Goal: Register for event/course

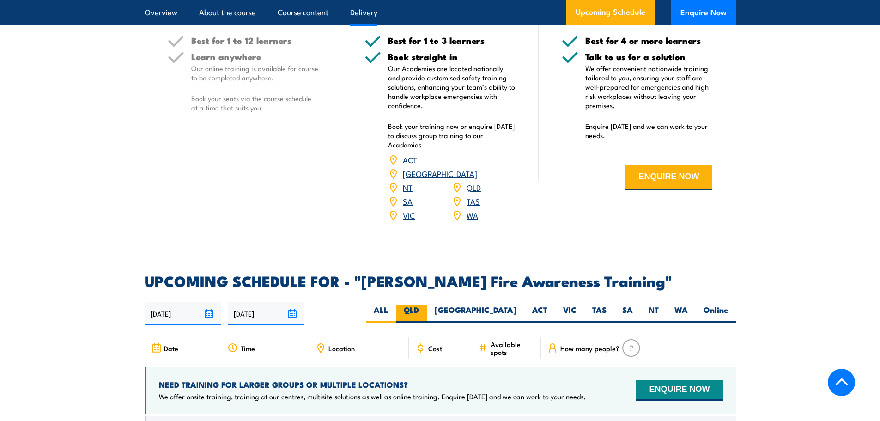
scroll to position [1294, 0]
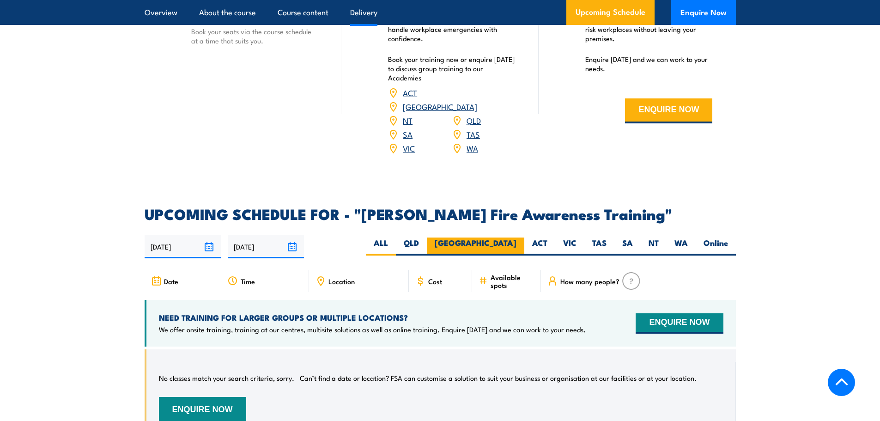
click at [505, 237] on label "[GEOGRAPHIC_DATA]" at bounding box center [475, 246] width 97 height 18
click at [516, 237] on input "[GEOGRAPHIC_DATA]" at bounding box center [519, 240] width 6 height 6
radio input "true"
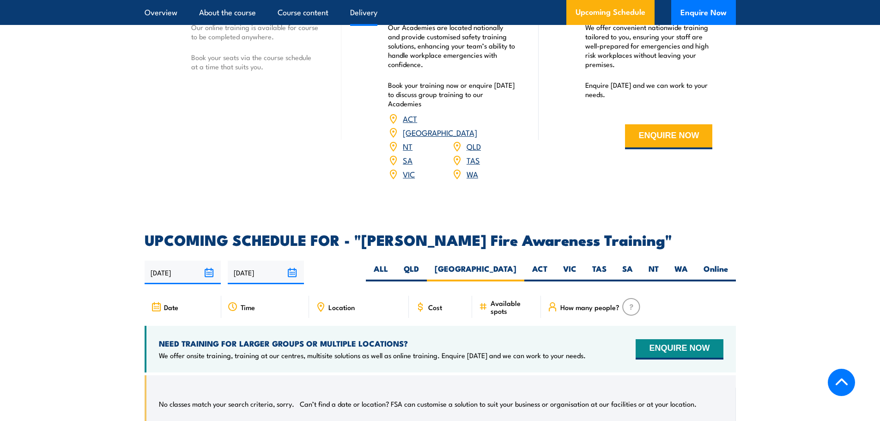
scroll to position [1291, 0]
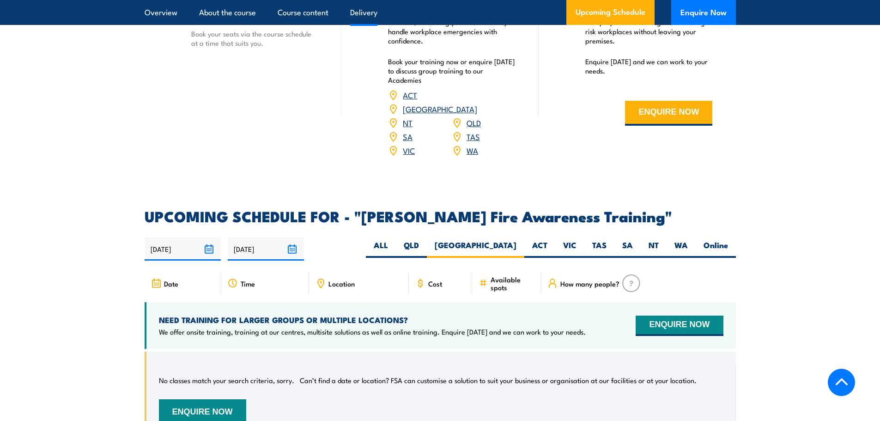
click at [180, 237] on input "[DATE]" at bounding box center [183, 249] width 76 height 24
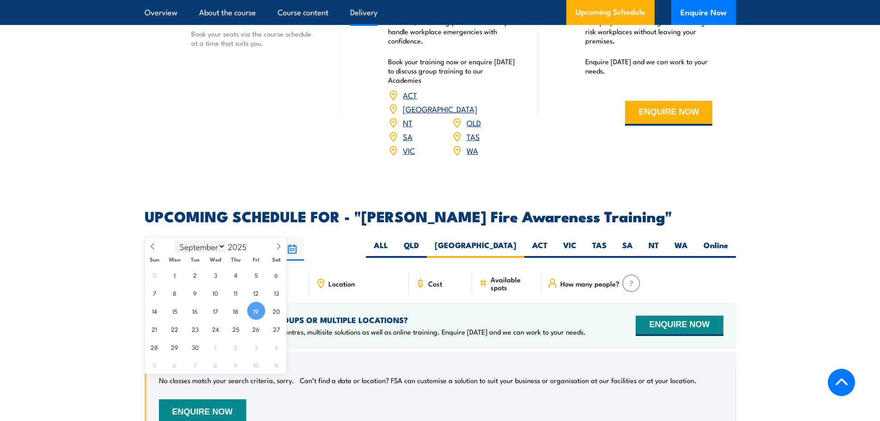
click at [222, 248] on select "January February March April May June July August September October November De…" at bounding box center [200, 246] width 50 height 12
select select "9"
click at [176, 240] on select "January February March April May June July August September October November De…" at bounding box center [200, 246] width 50 height 12
click at [152, 329] on span "19" at bounding box center [155, 329] width 18 height 18
type input "19/10/2025"
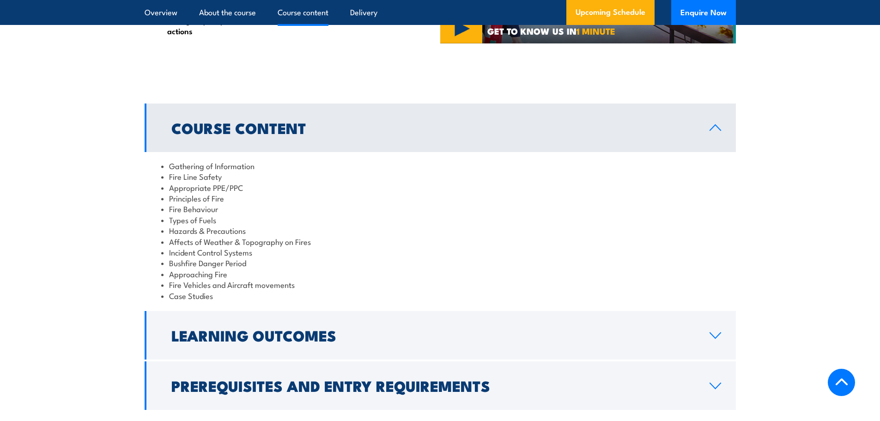
scroll to position [875, 0]
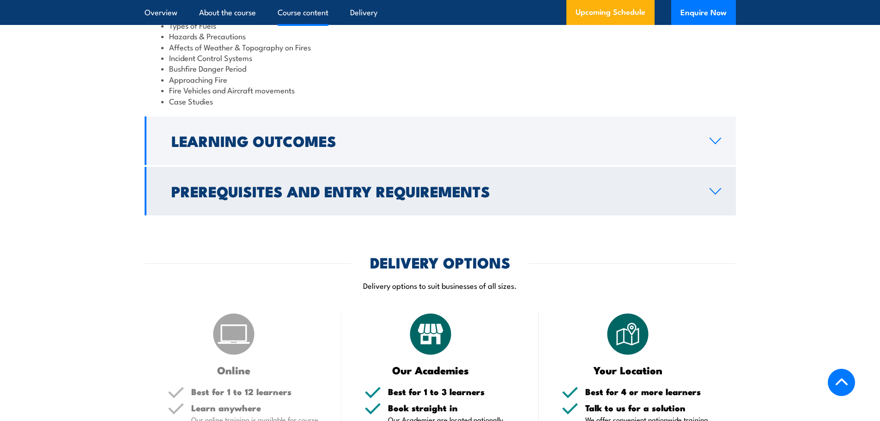
click at [708, 177] on link "Prerequisites and Entry Requirements" at bounding box center [440, 191] width 591 height 49
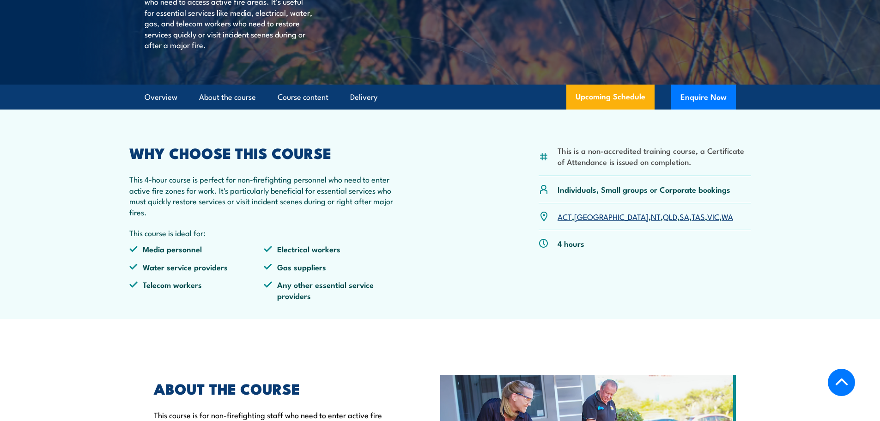
scroll to position [144, 0]
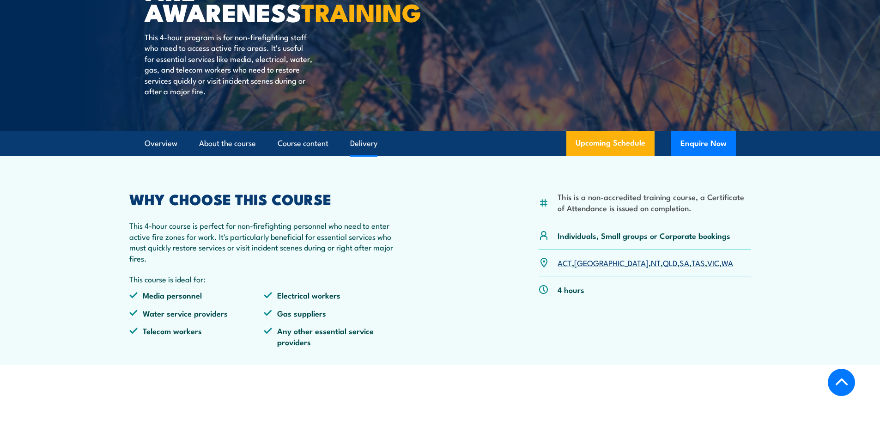
click at [366, 145] on link "Delivery" at bounding box center [363, 143] width 27 height 24
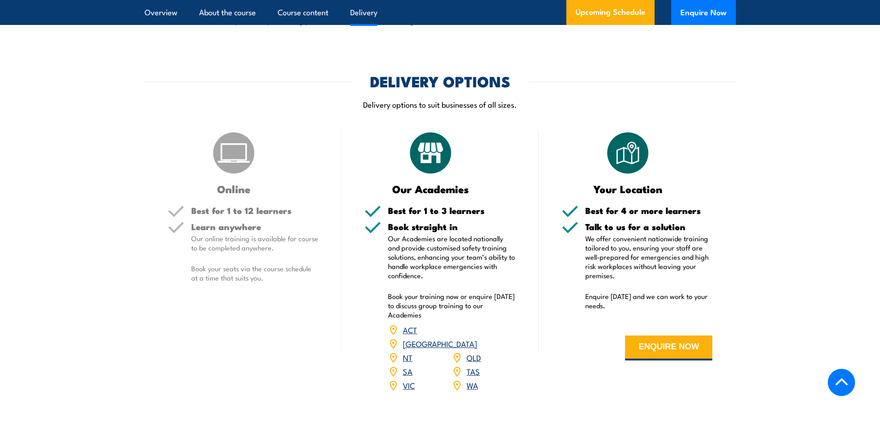
scroll to position [966, 0]
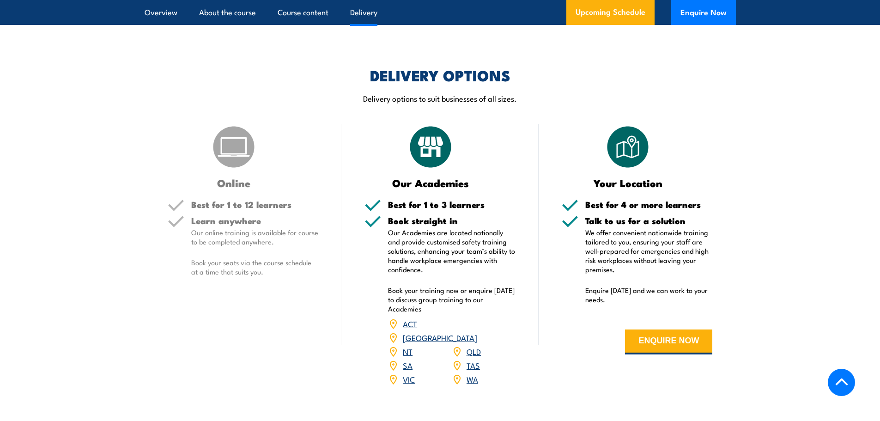
click at [404, 359] on link "SA" at bounding box center [408, 364] width 10 height 11
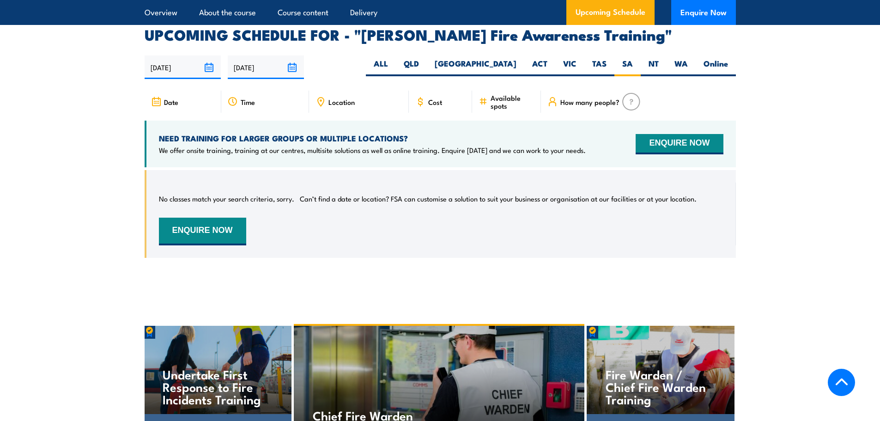
scroll to position [1476, 0]
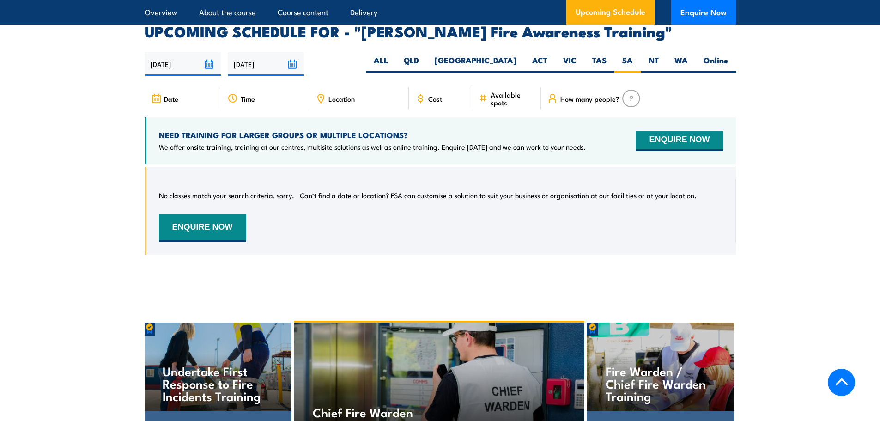
click at [345, 95] on span "Location" at bounding box center [341, 99] width 26 height 8
click at [332, 95] on span "Location" at bounding box center [341, 99] width 26 height 8
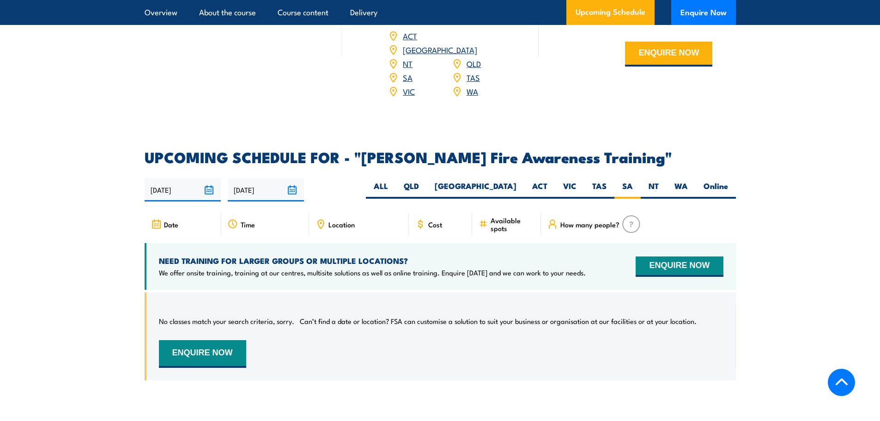
scroll to position [1337, 0]
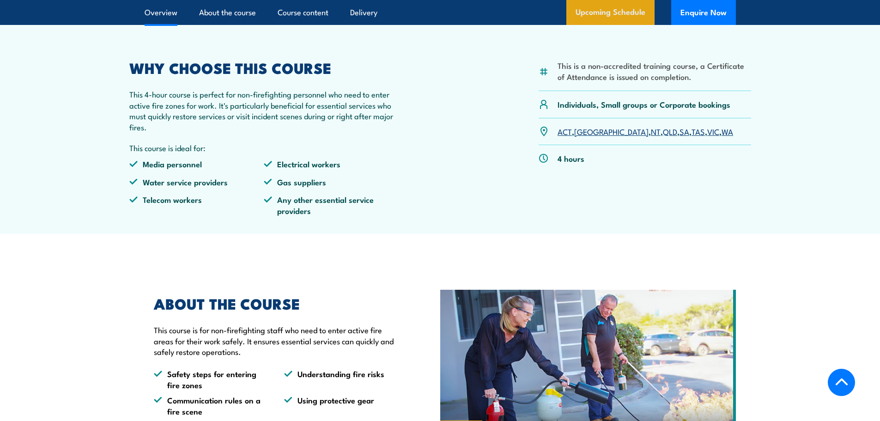
click at [618, 10] on link "Upcoming Schedule" at bounding box center [610, 12] width 88 height 25
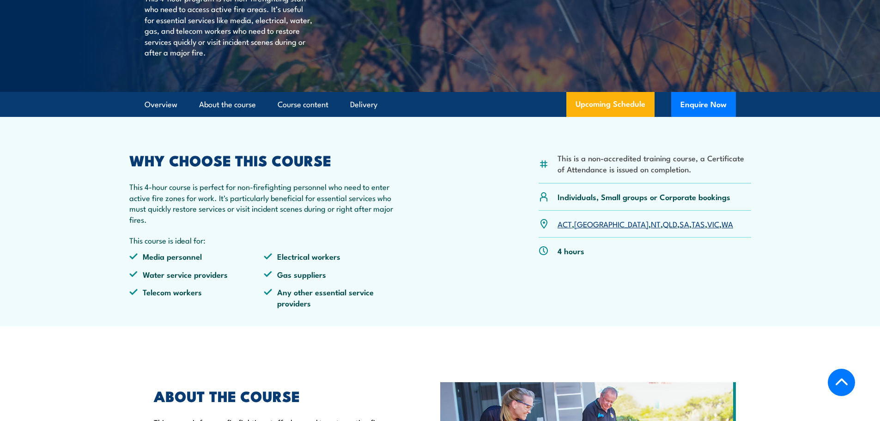
scroll to position [0, 0]
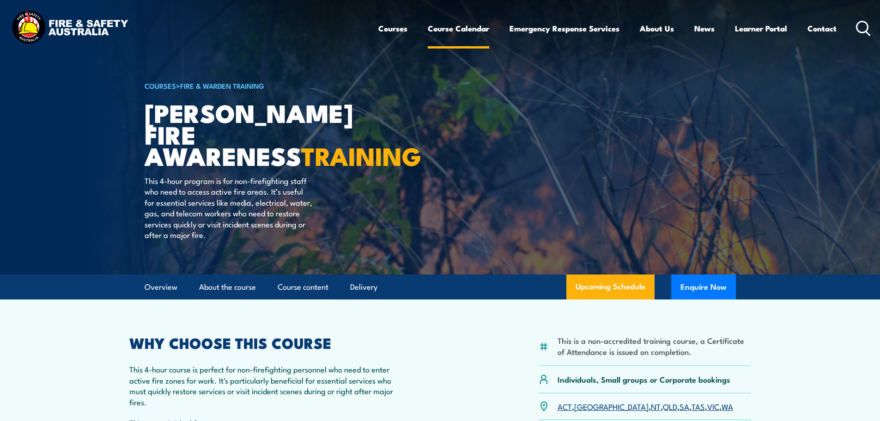
click at [476, 27] on link "Course Calendar" at bounding box center [458, 28] width 61 height 24
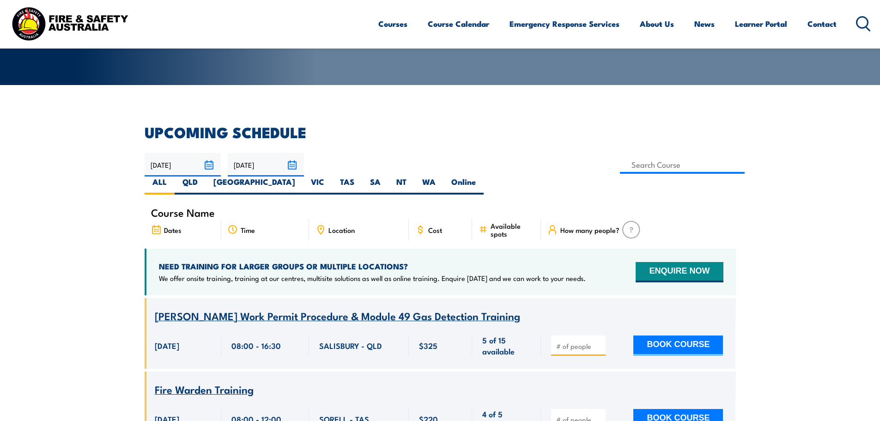
scroll to position [185, 0]
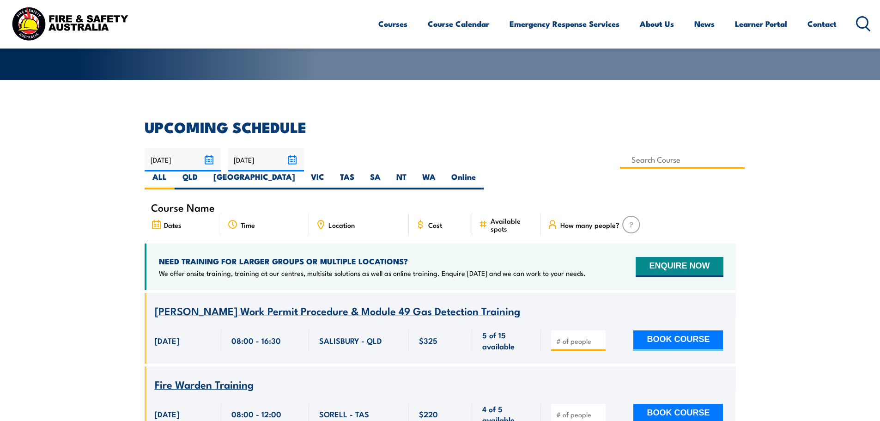
click at [620, 162] on input at bounding box center [682, 160] width 125 height 18
type input "Bush Fire Awareness Training"
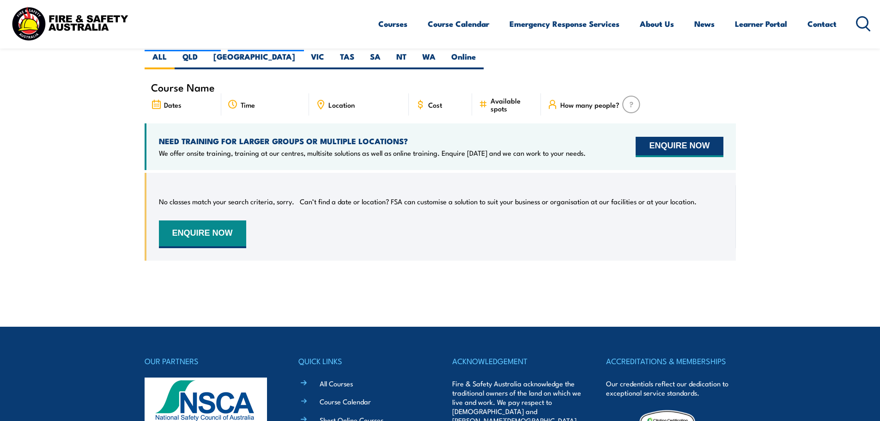
click at [662, 137] on button "ENQUIRE NOW" at bounding box center [679, 147] width 87 height 20
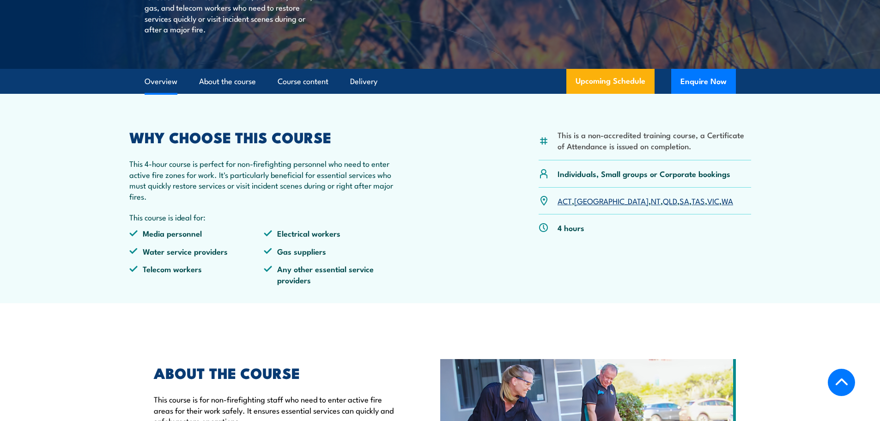
scroll to position [198, 0]
